Goal: Task Accomplishment & Management: Manage account settings

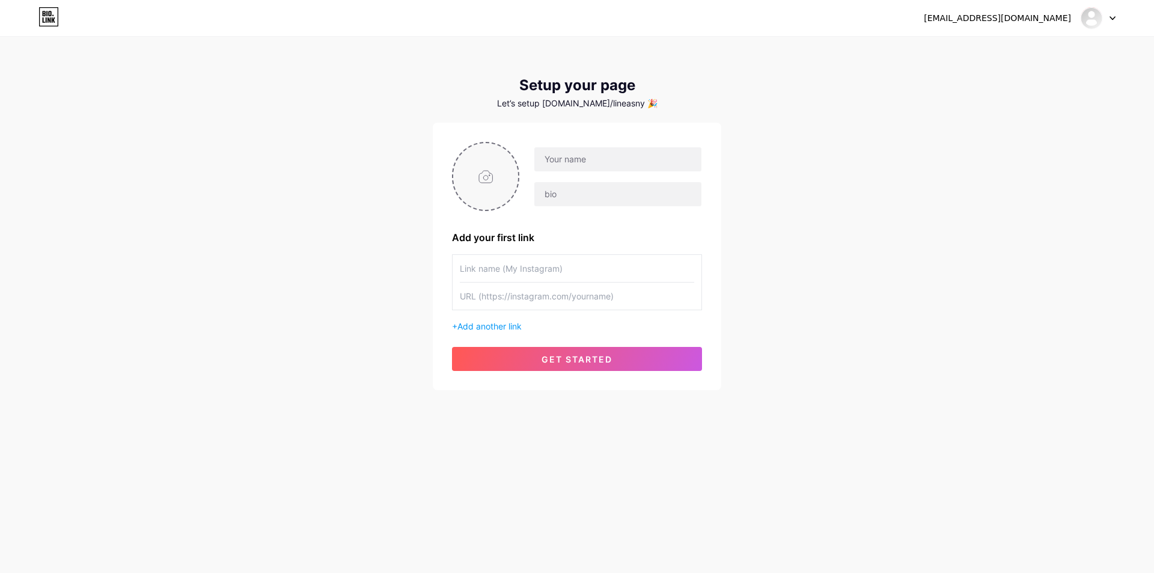
click at [462, 165] on input "file" at bounding box center [485, 176] width 65 height 67
type input "C:\fakepath\photo_2025-07-24_14-42-19 (2).jpg"
drag, startPoint x: 587, startPoint y: 159, endPoint x: 587, endPoint y: 181, distance: 21.6
click at [587, 159] on input "text" at bounding box center [617, 159] width 167 height 24
paste input "https://app.bio.link/signup-next-step"
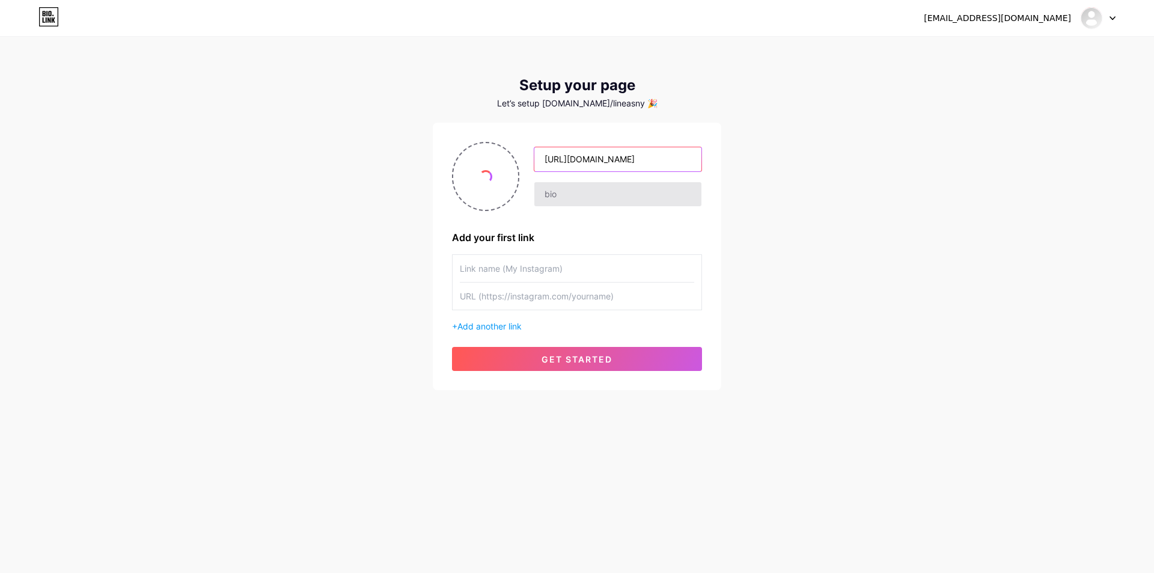
type input "https://app.bio.link/signup-next-step"
drag, startPoint x: 576, startPoint y: 196, endPoint x: 558, endPoint y: 240, distance: 47.4
click at [576, 196] on input "text" at bounding box center [617, 194] width 167 height 24
paste input "https://app.bio.link/signup-next-step"
type input "https://app.bio.link/signup-next-step"
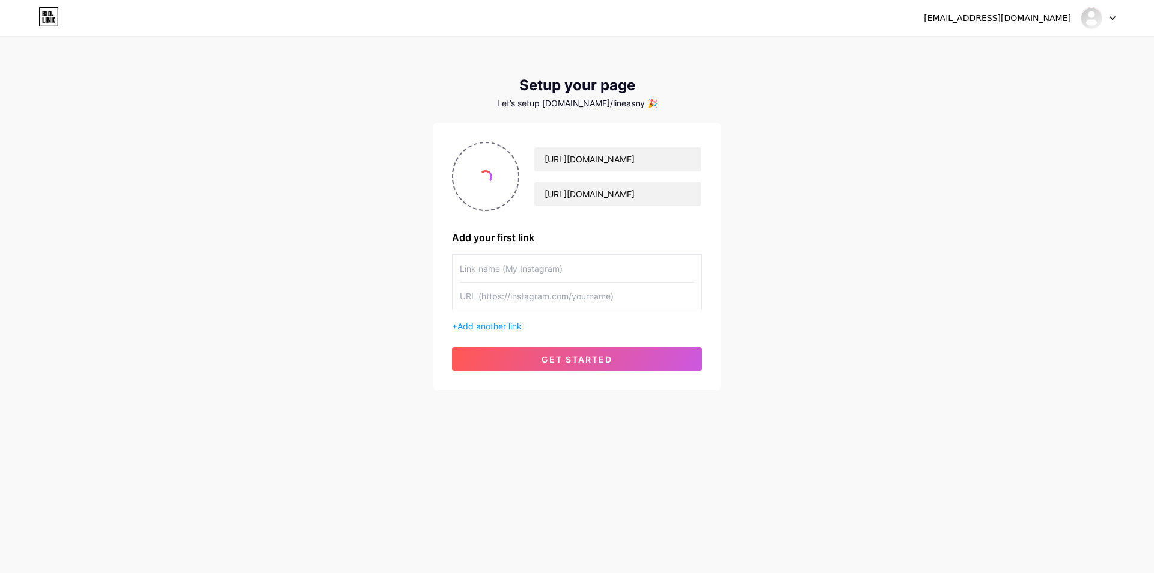
drag, startPoint x: 544, startPoint y: 259, endPoint x: 543, endPoint y: 265, distance: 6.0
click at [544, 260] on input "text" at bounding box center [577, 268] width 234 height 27
paste input "https://app.bio.link/signup-next-step"
type input "https://app.bio.link/signup-next-step"
click at [526, 306] on input "text" at bounding box center [577, 295] width 234 height 27
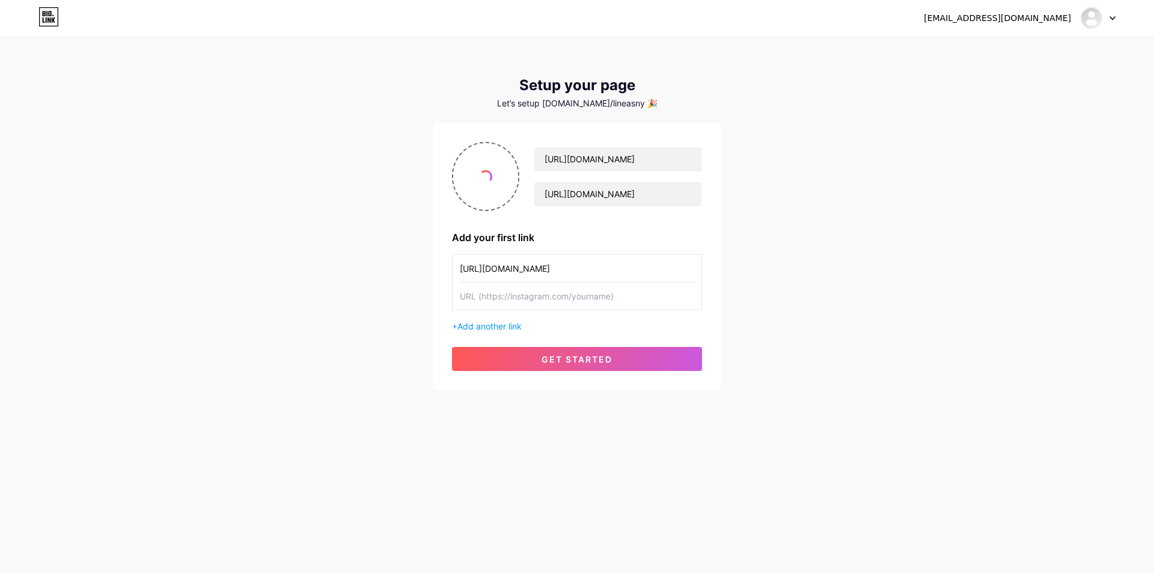
paste input "https://app.bio.link/signup-next-step"
type input "https://app.bio.link/signup-next-step"
click at [530, 376] on div "https://app.bio.link/signup-next-step https://app.bio.link/signup-next-step Add…" at bounding box center [577, 256] width 288 height 267
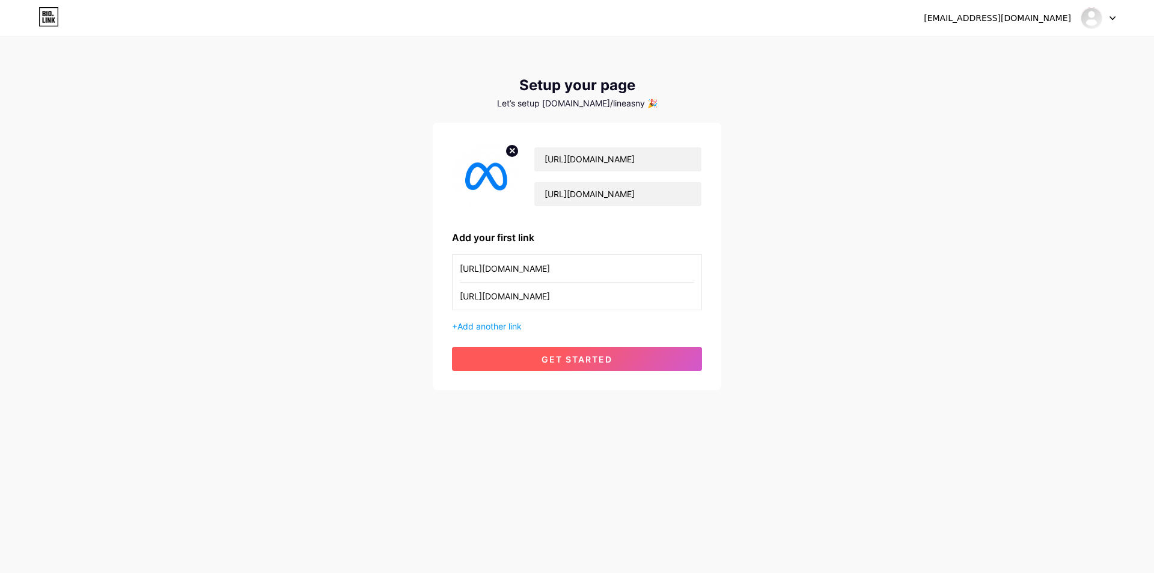
click at [561, 356] on span "get started" at bounding box center [576, 359] width 71 height 10
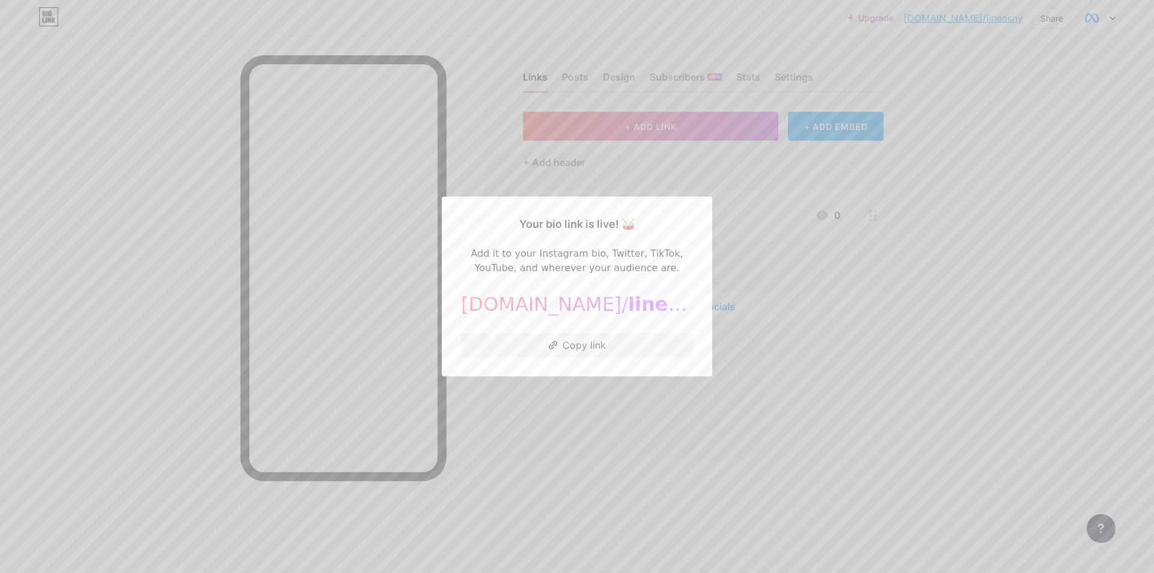
drag, startPoint x: 768, startPoint y: 248, endPoint x: 601, endPoint y: 243, distance: 167.1
click at [768, 248] on div at bounding box center [577, 286] width 1154 height 573
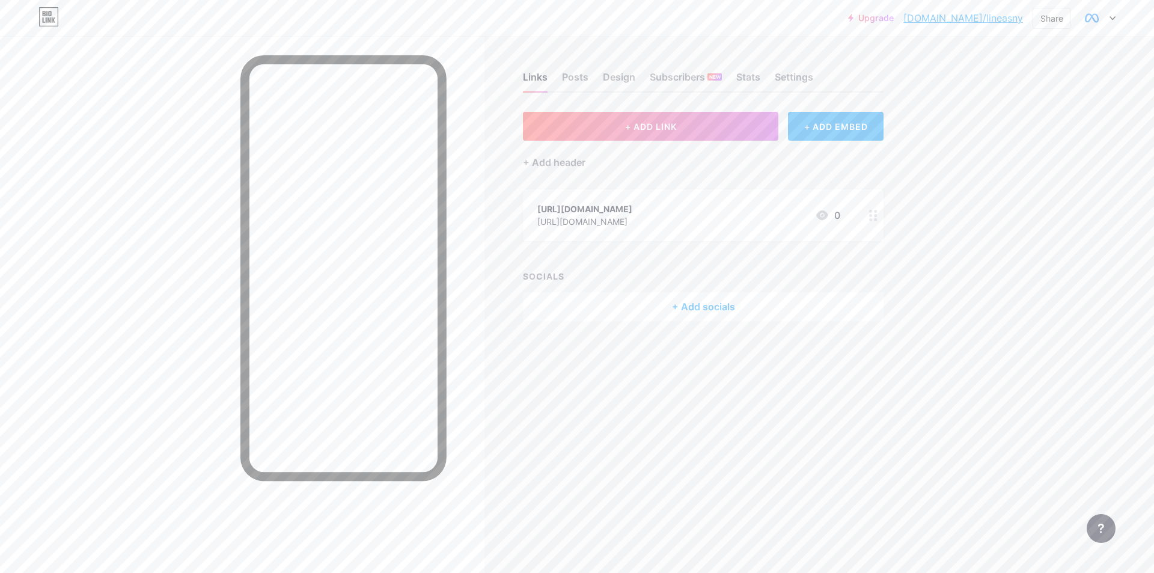
click at [608, 210] on div "https://app.bio.link/signup-next-step" at bounding box center [584, 208] width 95 height 13
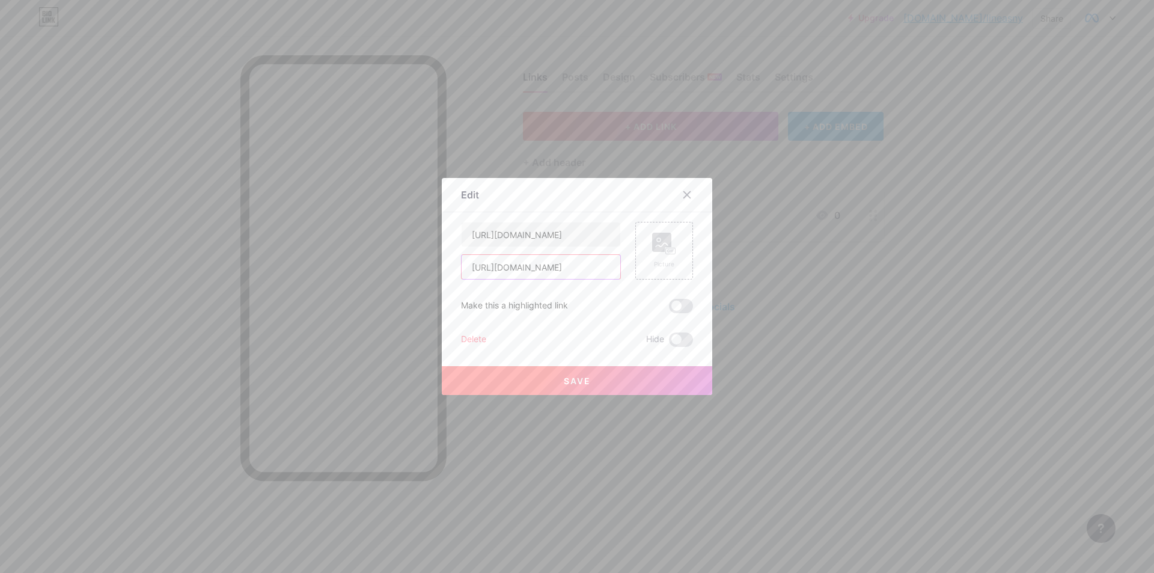
click at [534, 259] on input "https://app.bio.link/signup-next-step" at bounding box center [540, 267] width 159 height 24
paste input "wwaa-ebon.vercel.app/"
type input "https://wwaa-ebon.vercel.app/verset.html"
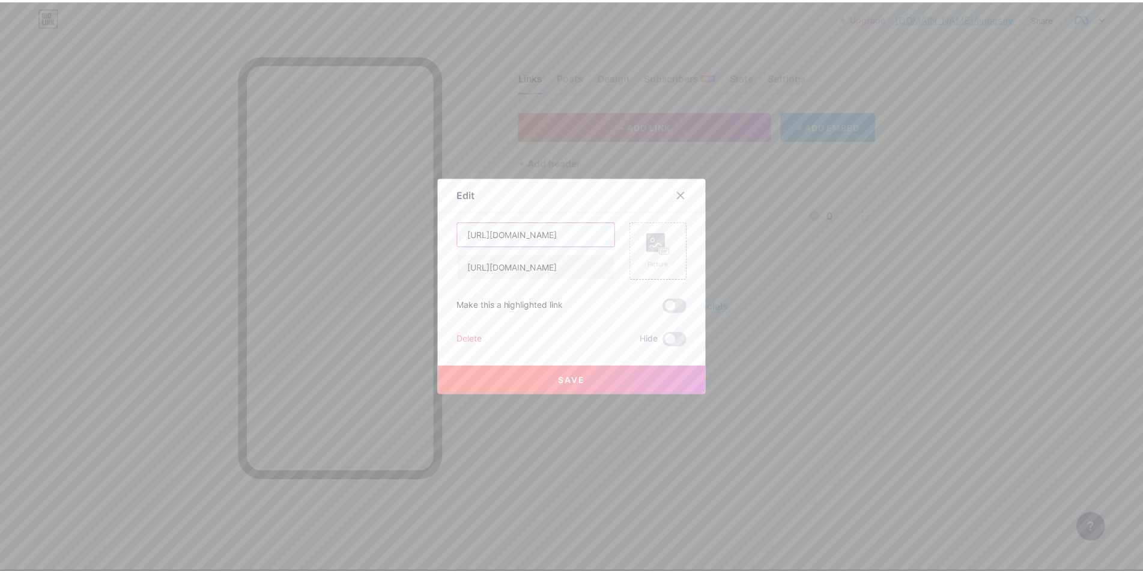
scroll to position [0, 0]
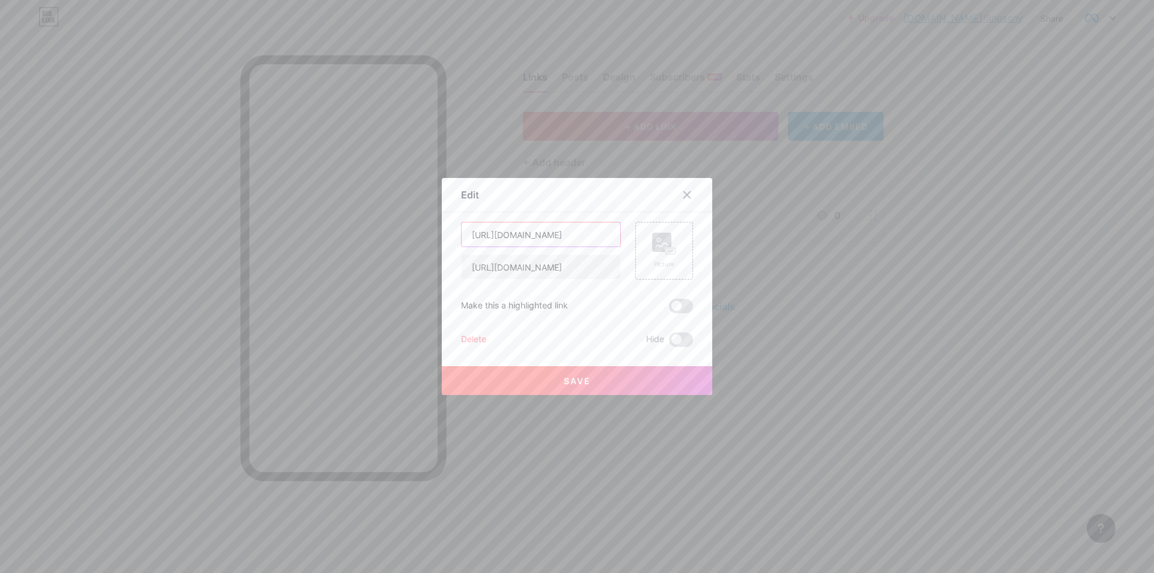
click at [545, 233] on input "https://app.bio.link/signup-next-step" at bounding box center [540, 234] width 159 height 24
type input "S"
type input "Submit an Appeal"
click at [702, 287] on div "Edit Content YouTube Play YouTube video without leaving your page. ADD Vimeo Pl…" at bounding box center [577, 286] width 270 height 217
click at [671, 271] on div "Picture" at bounding box center [664, 251] width 58 height 58
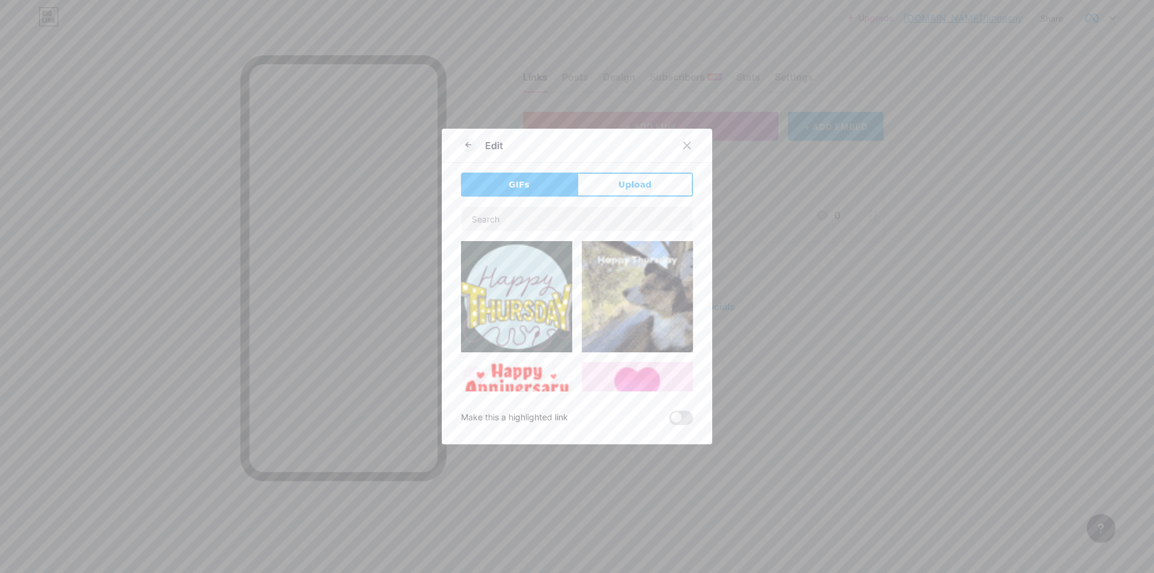
click at [642, 195] on button "Upload" at bounding box center [635, 184] width 116 height 24
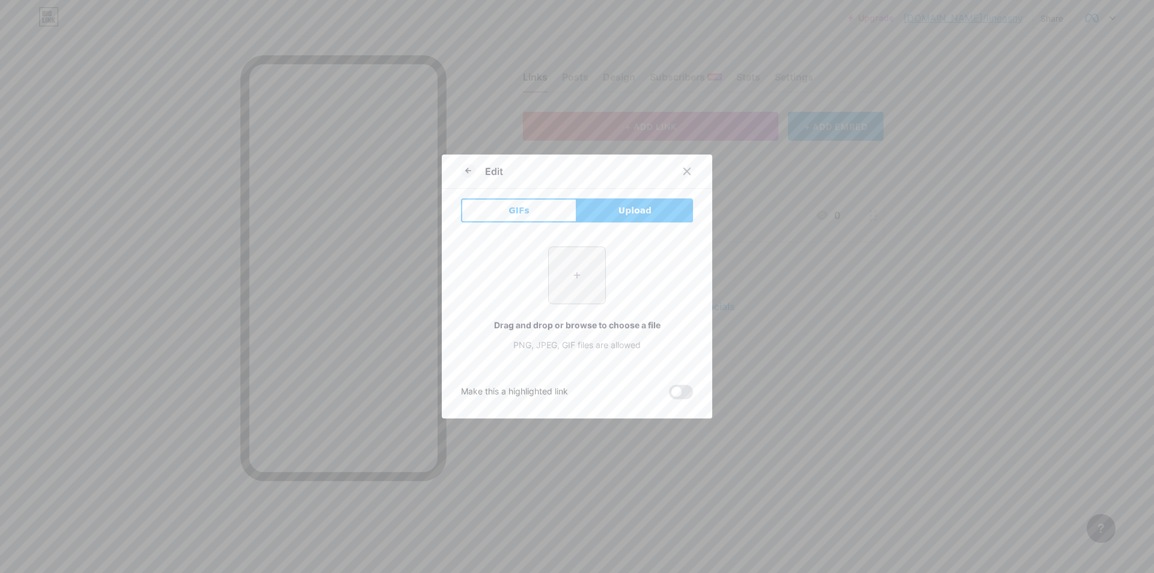
click at [577, 266] on input "file" at bounding box center [577, 275] width 56 height 56
type input "C:\fakepath\photo_2025-07-24_14-42-19.jpg"
click at [461, 169] on icon at bounding box center [468, 170] width 14 height 14
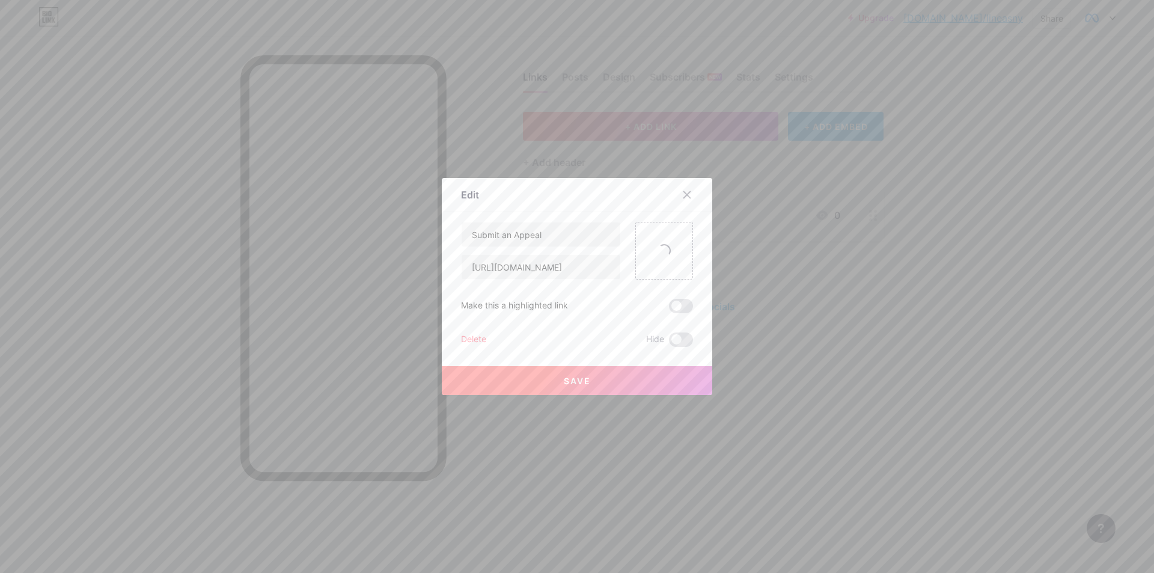
click at [594, 378] on button "Save" at bounding box center [577, 380] width 270 height 29
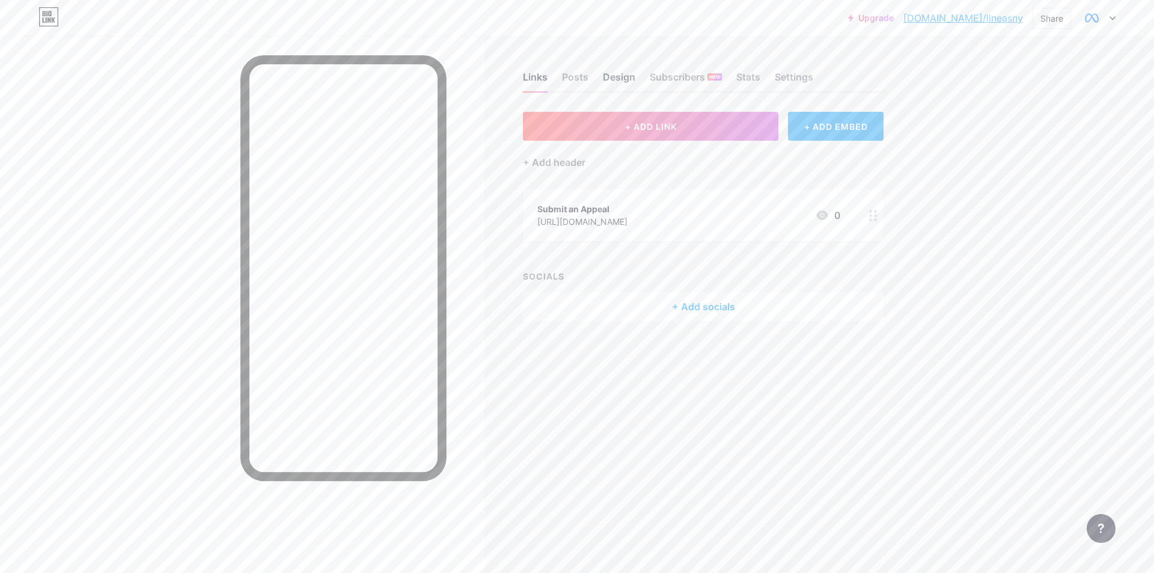
click at [618, 77] on div "Design" at bounding box center [619, 81] width 32 height 22
click at [619, 79] on div "Design" at bounding box center [619, 81] width 32 height 22
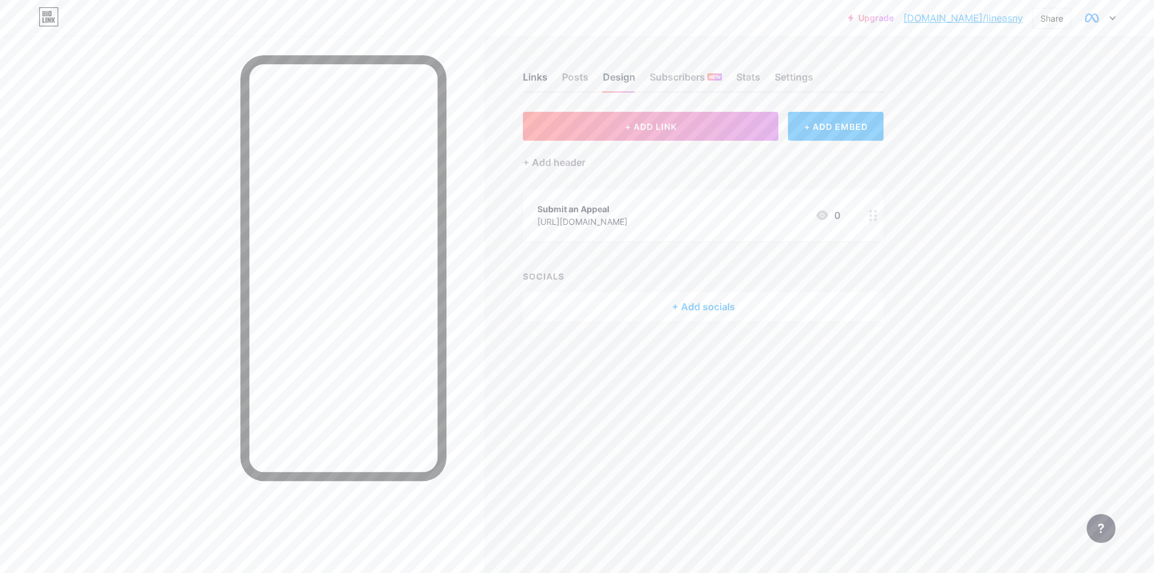
click at [619, 79] on div "Design" at bounding box center [619, 81] width 32 height 22
click at [704, 379] on div "Links Posts Design Subscribers NEW Stats Settings + ADD LINK + ADD EMBED + Add …" at bounding box center [467, 208] width 934 height 345
click at [564, 84] on div "Posts" at bounding box center [575, 81] width 26 height 22
click at [613, 73] on div "Design" at bounding box center [619, 81] width 32 height 22
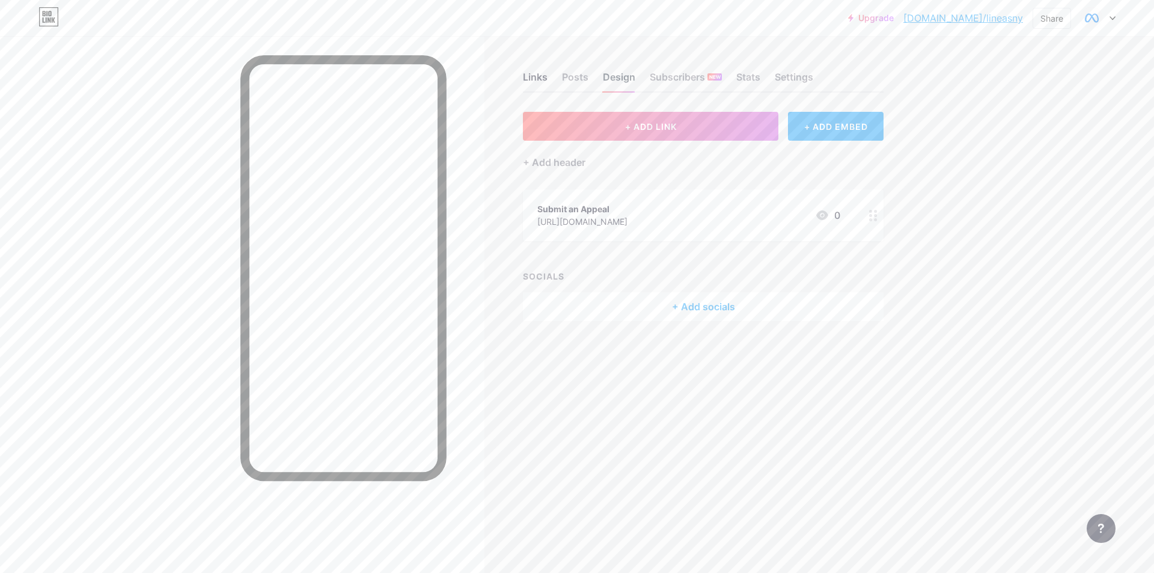
click at [613, 73] on div "Design" at bounding box center [619, 81] width 32 height 22
click at [613, 72] on div "Design" at bounding box center [619, 81] width 32 height 22
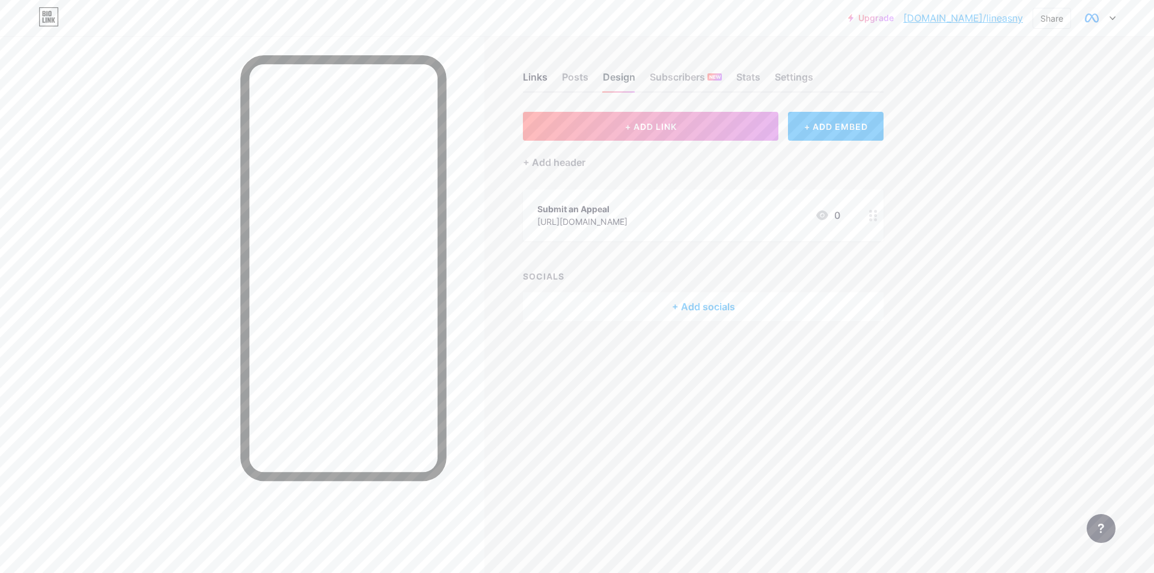
click at [613, 72] on div "Design" at bounding box center [619, 81] width 32 height 22
click at [643, 85] on div "Links Posts Design Subscribers NEW Stats Settings" at bounding box center [703, 71] width 361 height 42
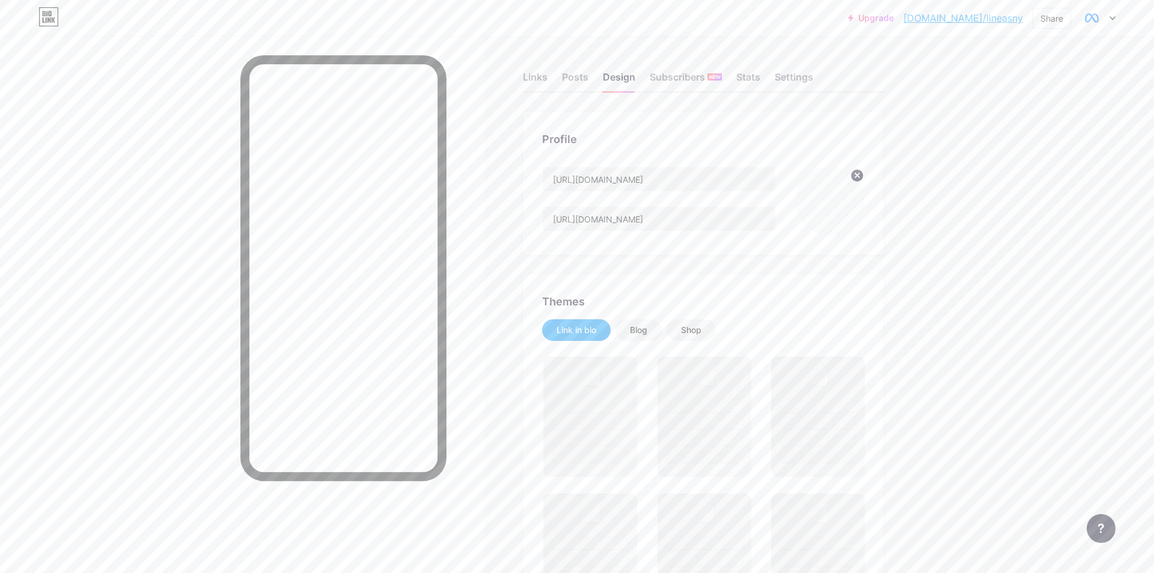
click at [636, 84] on div "Links Posts Design Subscribers NEW Stats Settings" at bounding box center [703, 71] width 361 height 42
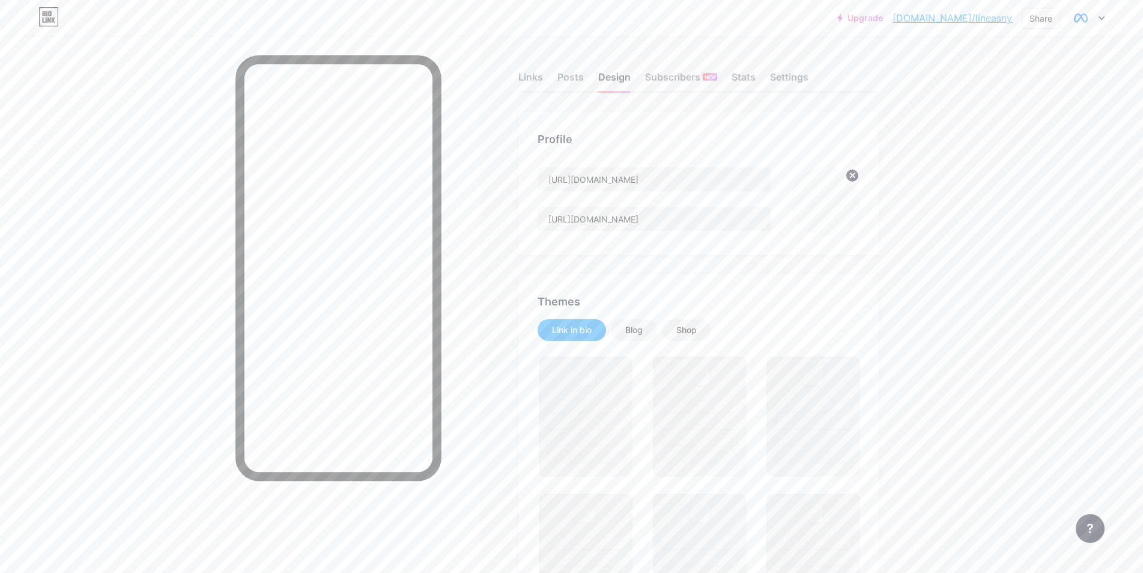
click at [631, 84] on div "Design" at bounding box center [614, 81] width 32 height 22
click at [618, 81] on div "Design" at bounding box center [614, 81] width 32 height 22
click at [711, 232] on div "https://app.bio.link/signup-next-step https://app.bio.link/signup-next-step" at bounding box center [655, 200] width 234 height 69
click at [709, 228] on input "https://app.bio.link/signup-next-step" at bounding box center [654, 219] width 233 height 24
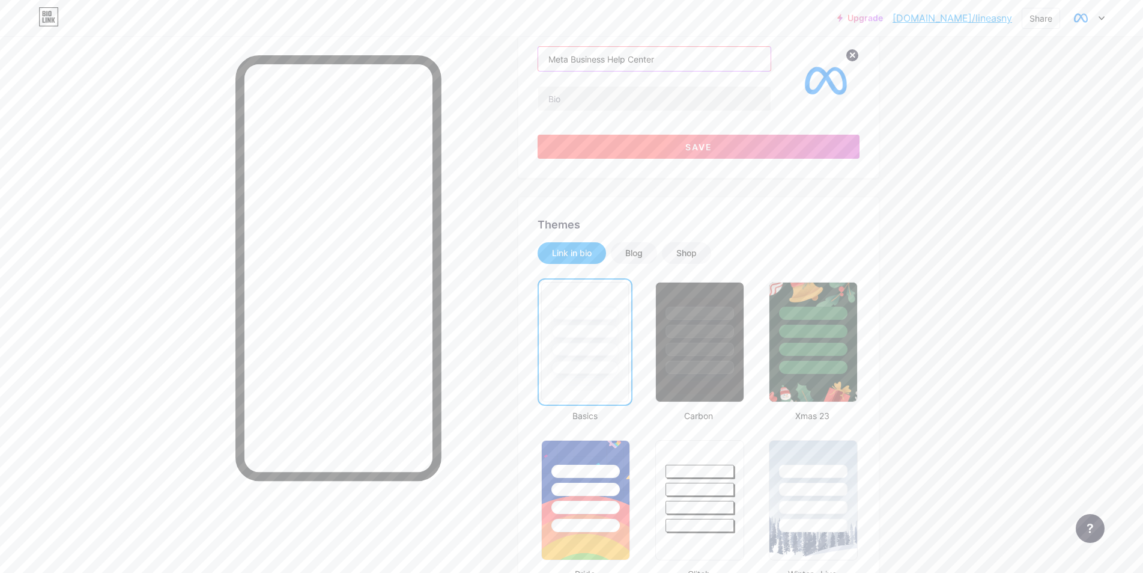
type input "Meta Business Help Center"
click at [665, 155] on button "Save" at bounding box center [699, 147] width 322 height 24
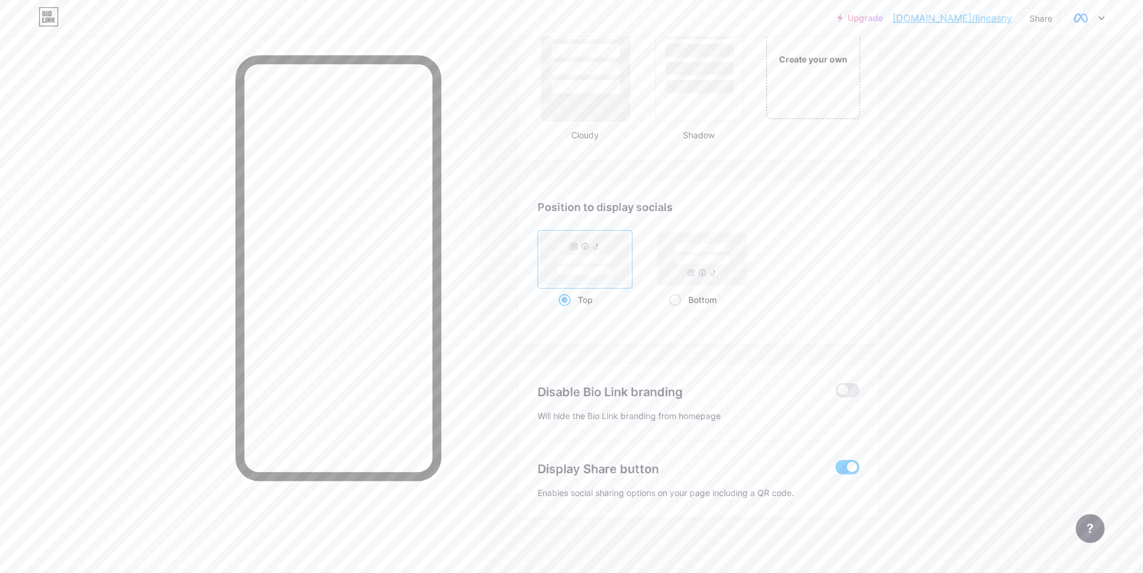
scroll to position [1512, 0]
click at [844, 458] on span at bounding box center [848, 462] width 24 height 14
click at [836, 465] on input "checkbox" at bounding box center [836, 465] width 0 height 0
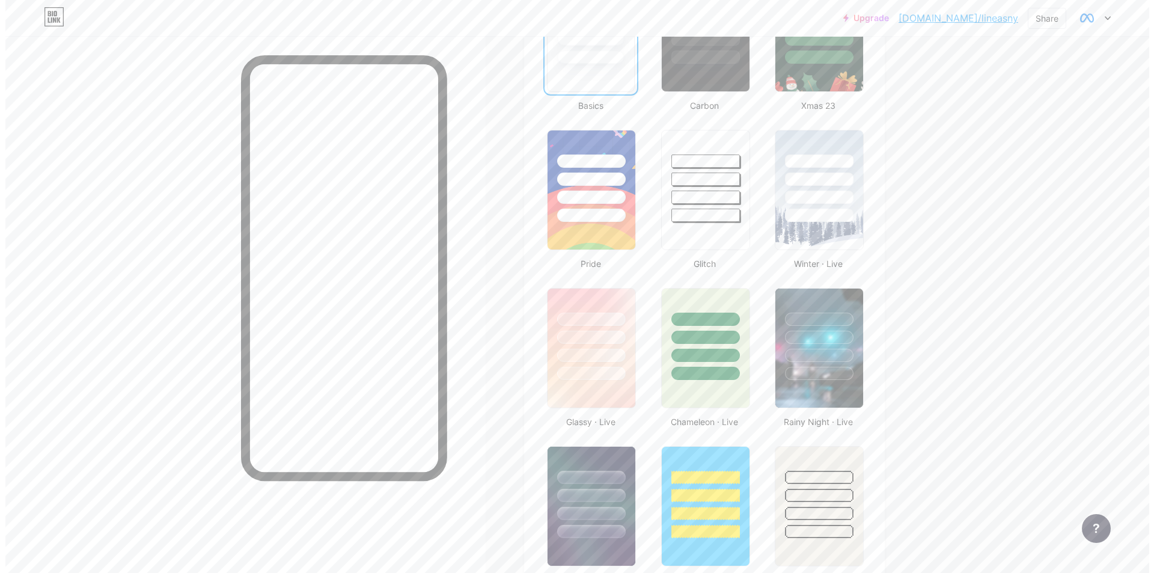
scroll to position [0, 0]
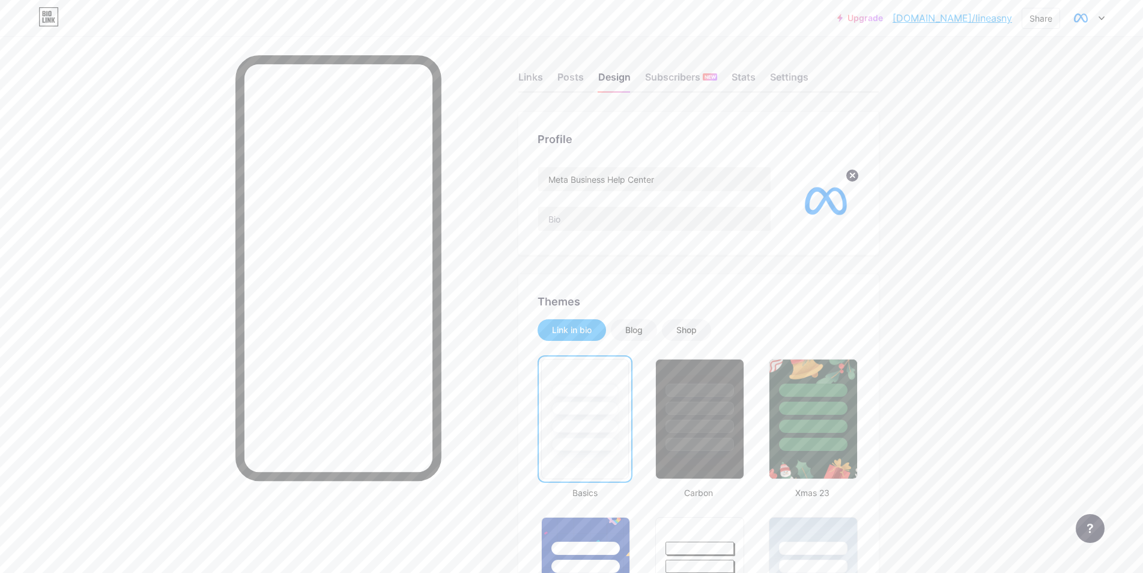
click at [972, 19] on link "bio.link/lineasny" at bounding box center [953, 18] width 120 height 14
click at [528, 90] on div "Links" at bounding box center [531, 81] width 25 height 22
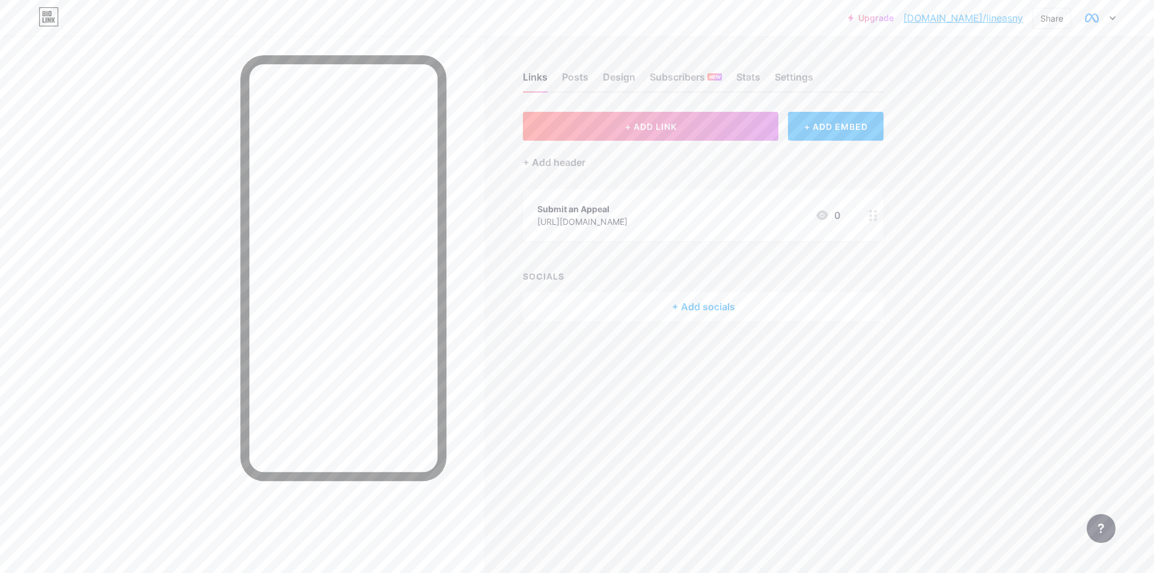
click at [702, 193] on div "Submit an Appeal https://wwaa-ebon.vercel.app/verset.html 0" at bounding box center [703, 215] width 361 height 52
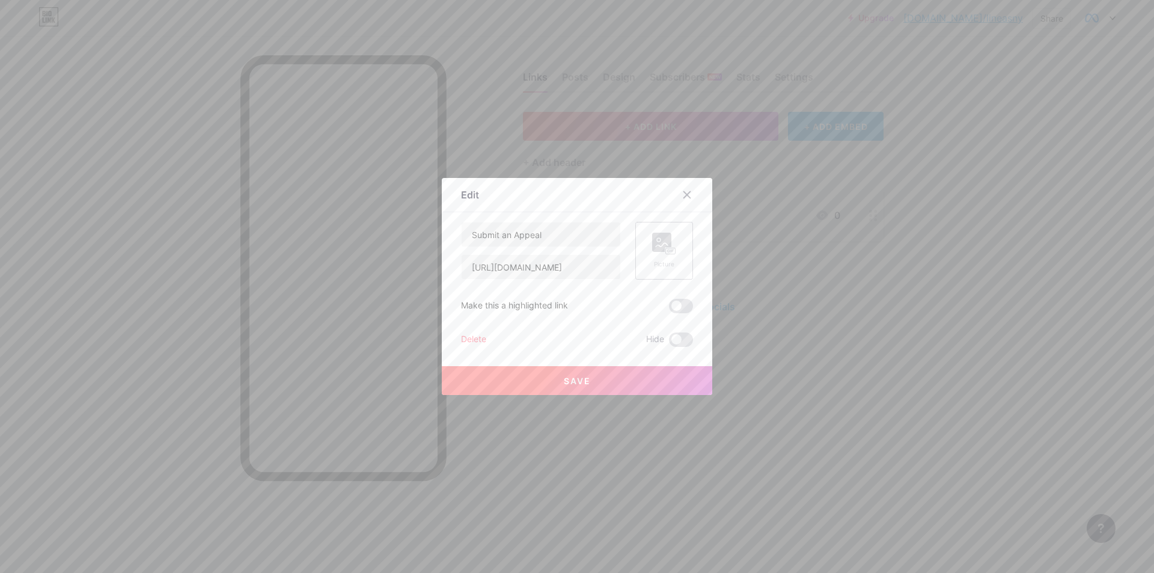
click at [646, 230] on div "Picture" at bounding box center [664, 251] width 58 height 58
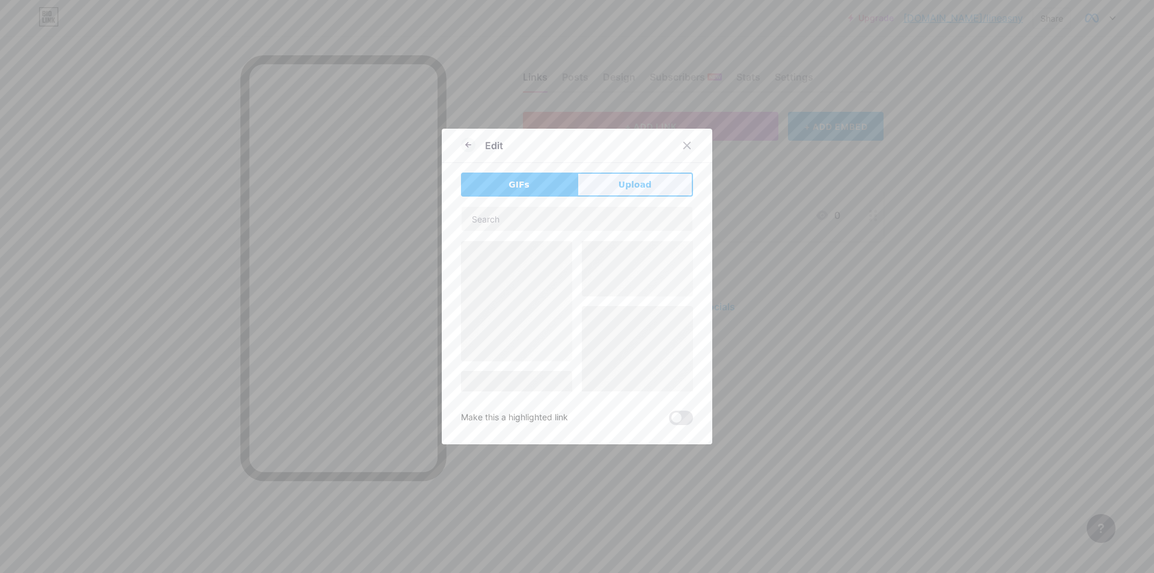
click at [656, 174] on button "Upload" at bounding box center [635, 184] width 116 height 24
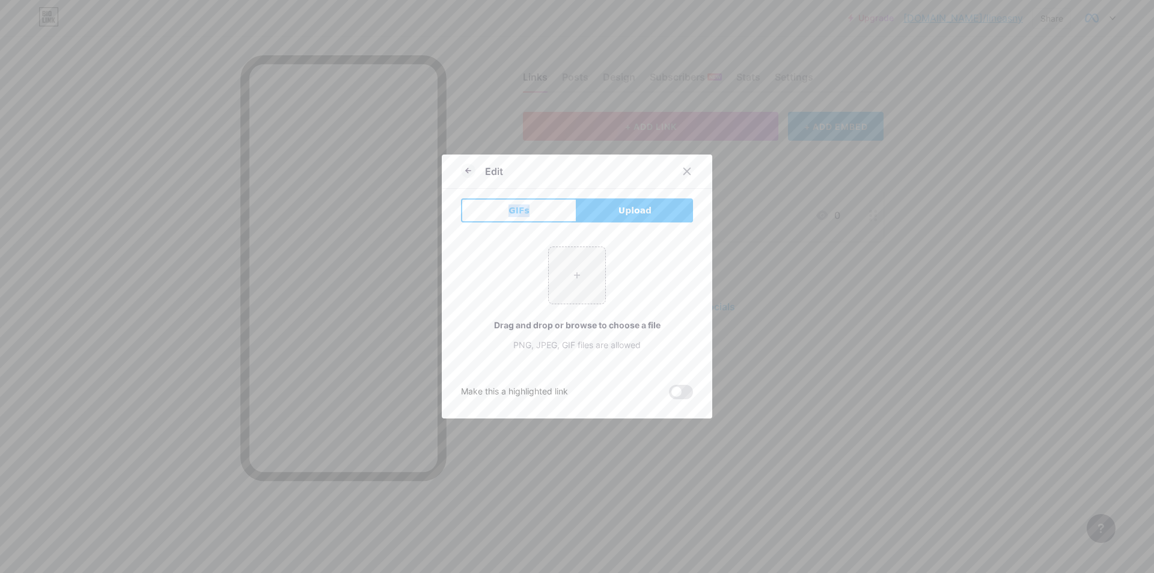
click at [655, 174] on div "Edit" at bounding box center [577, 174] width 270 height 28
click at [588, 252] on input "file" at bounding box center [577, 275] width 56 height 56
type input "C:\fakepath\photo_2025-07-24_14-42-19.jpg"
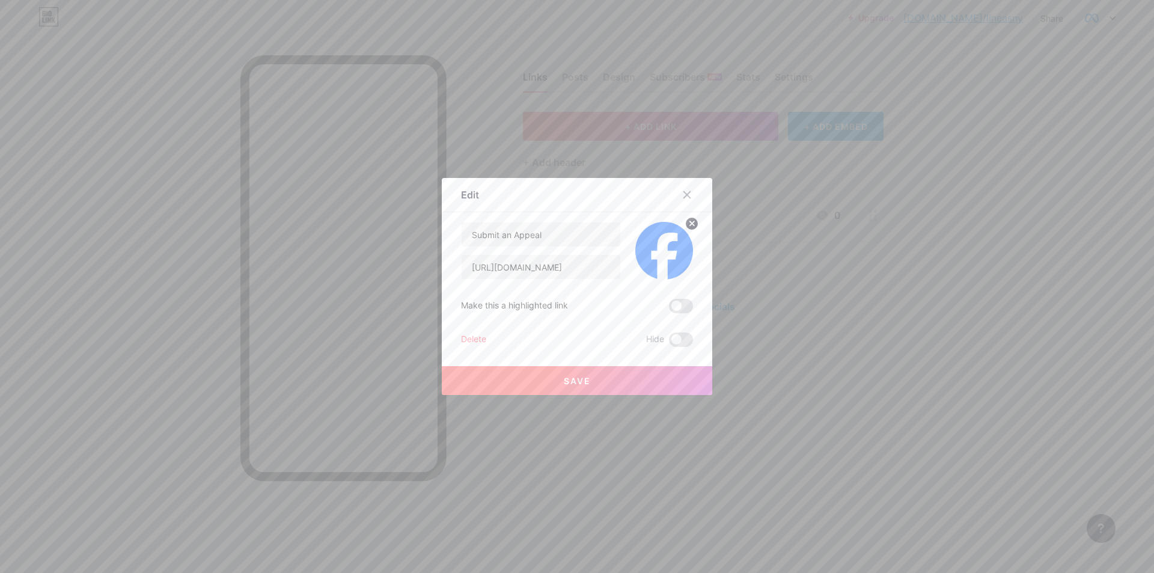
click at [550, 386] on button "Save" at bounding box center [577, 380] width 270 height 29
